Goal: Task Accomplishment & Management: Complete application form

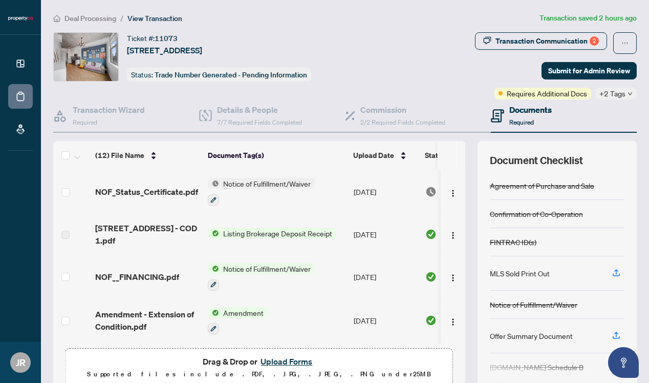
scroll to position [46, 0]
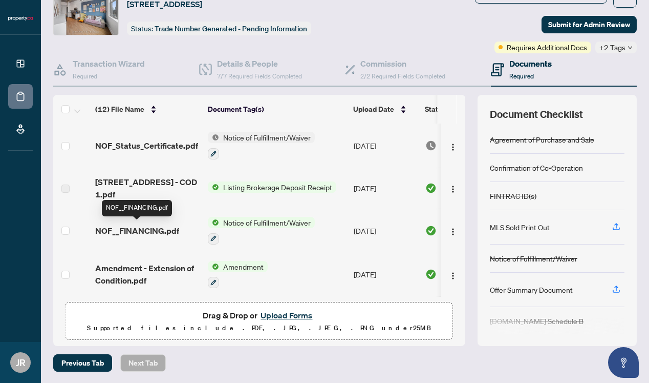
click at [157, 229] on span "NOF__FINANCING.pdf" at bounding box center [137, 230] width 84 height 12
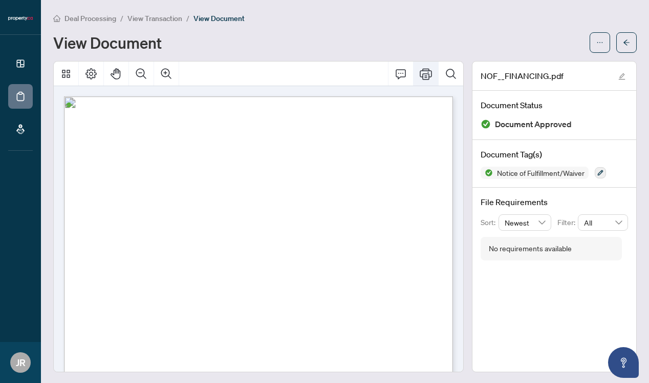
click at [422, 76] on icon "Print" at bounding box center [426, 73] width 12 height 11
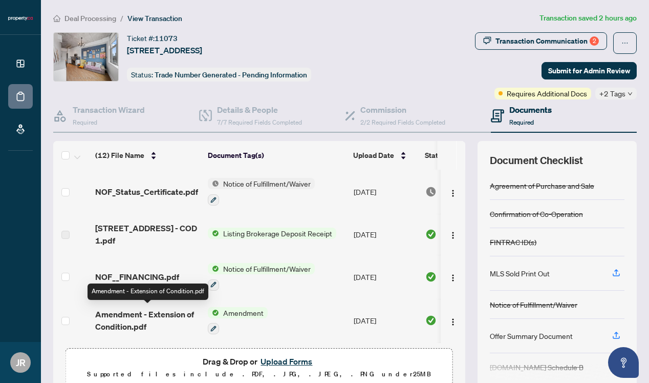
click at [146, 314] on span "Amendment - Extension of Condition.pdf" at bounding box center [147, 320] width 104 height 25
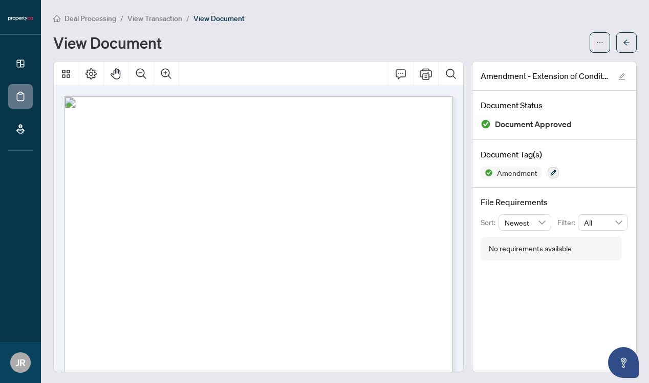
click at [427, 73] on icon "Print" at bounding box center [426, 73] width 12 height 11
click at [622, 46] on button "button" at bounding box center [627, 42] width 20 height 20
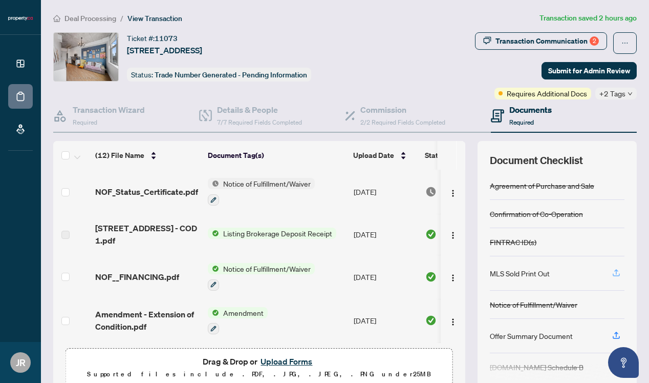
click at [618, 273] on icon "button" at bounding box center [616, 272] width 9 height 9
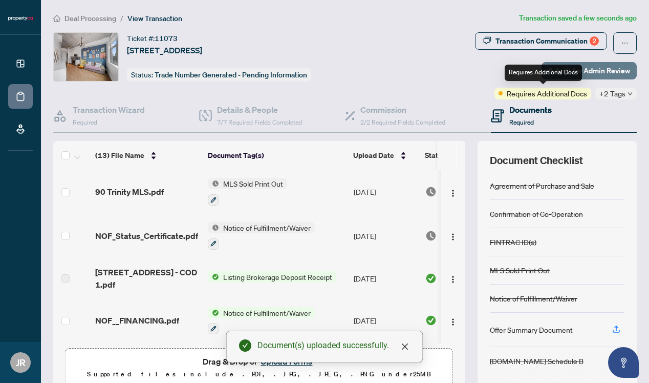
click at [595, 70] on span "Submit for Admin Review" at bounding box center [589, 70] width 82 height 16
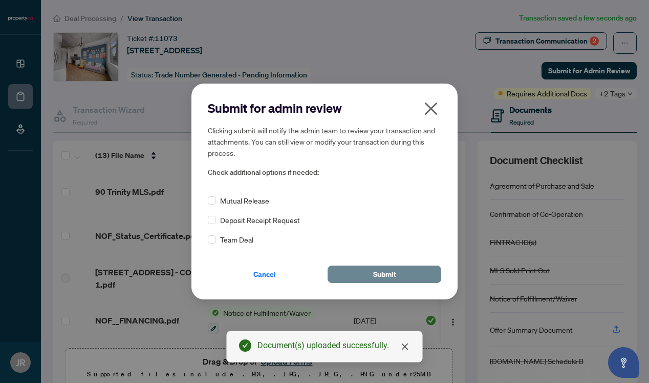
click at [393, 276] on span "Submit" at bounding box center [384, 274] width 23 height 16
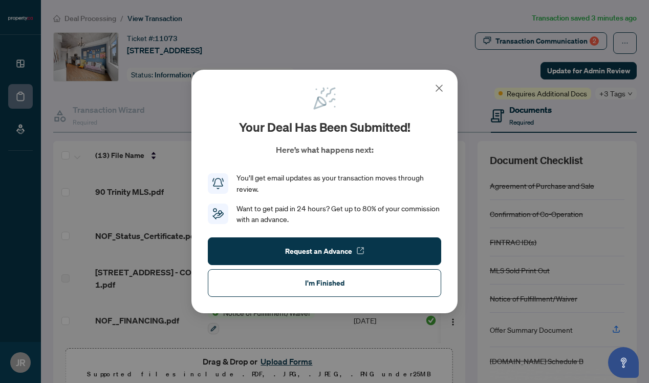
click at [361, 37] on div "Your deal has been submitted! Here’s what happens next: You’ll get email update…" at bounding box center [324, 191] width 649 height 383
click at [440, 89] on icon at bounding box center [439, 88] width 6 height 6
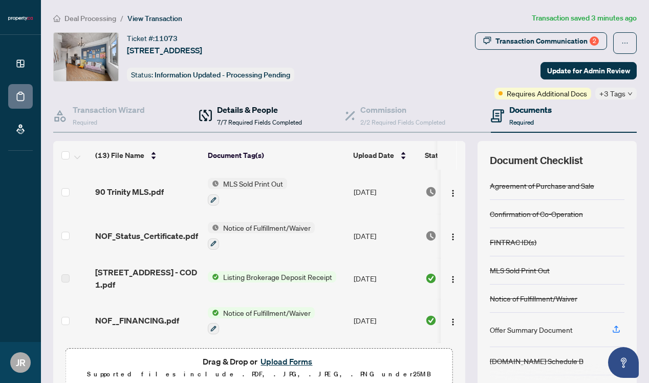
click at [247, 110] on h4 "Details & People" at bounding box center [259, 109] width 85 height 12
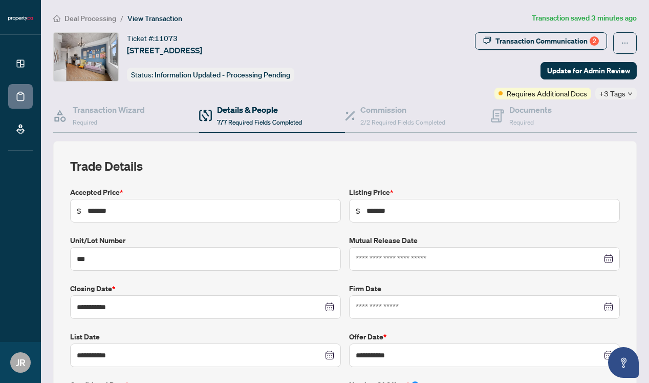
type input "**********"
